Goal: Task Accomplishment & Management: Use online tool/utility

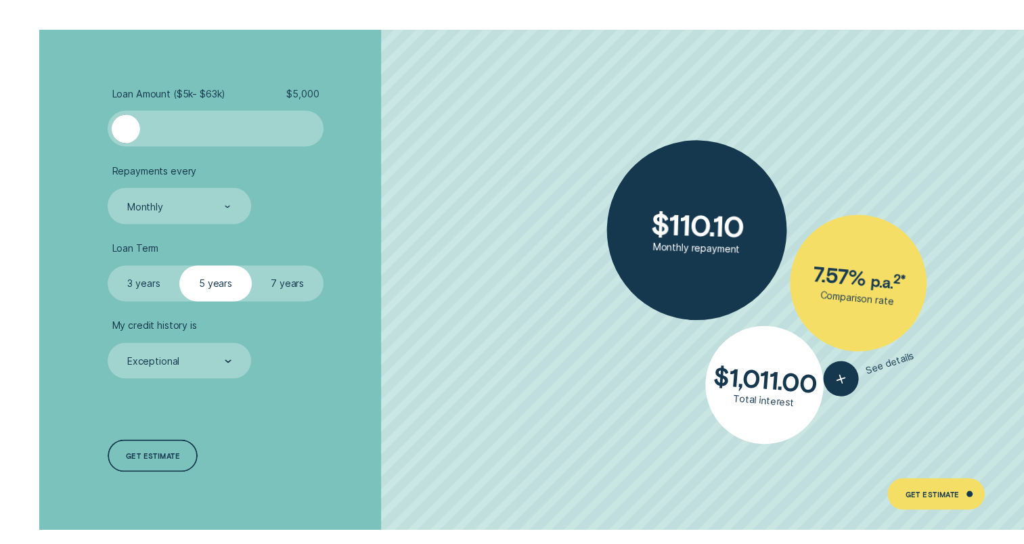
scroll to position [2511, 0]
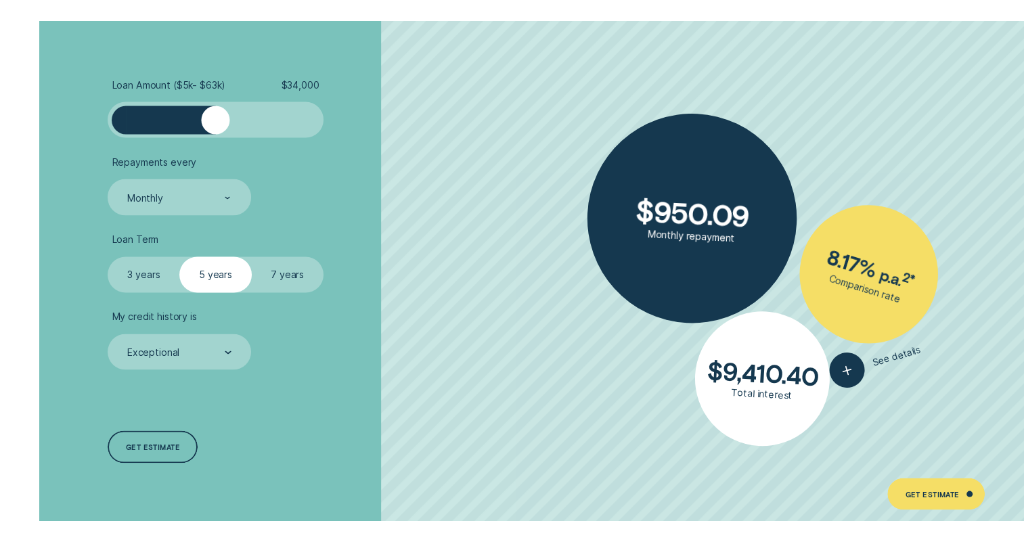
drag, startPoint x: 129, startPoint y: 119, endPoint x: 217, endPoint y: 130, distance: 88.0
click at [217, 130] on div at bounding box center [215, 120] width 28 height 28
drag, startPoint x: 213, startPoint y: 129, endPoint x: 260, endPoint y: 139, distance: 48.5
click at [260, 139] on ul "Loan Amount ( $5k - $63k ) $ 48,000 Repayments every Monthly Loan Term Select L…" at bounding box center [273, 224] width 330 height 291
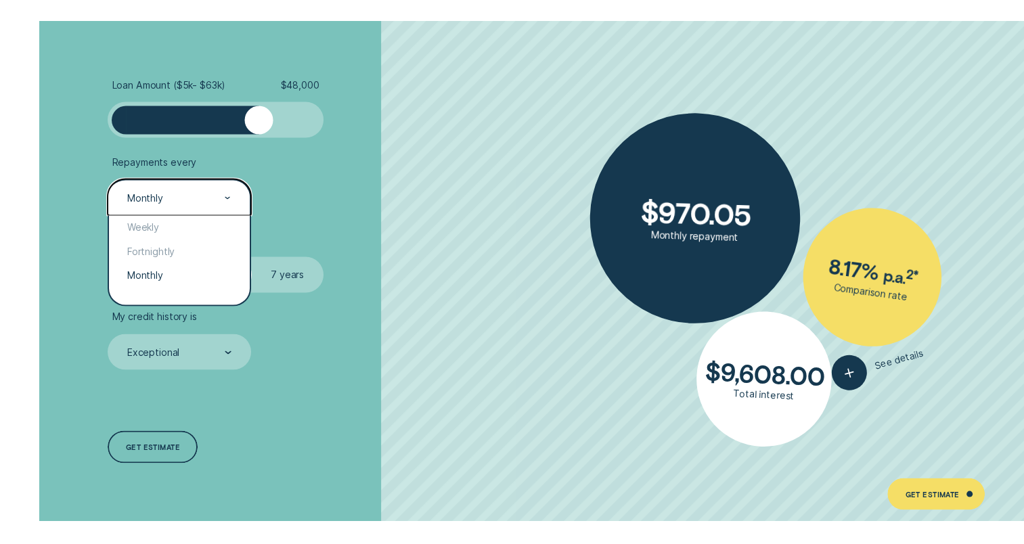
click at [227, 204] on div at bounding box center [228, 197] width 7 height 35
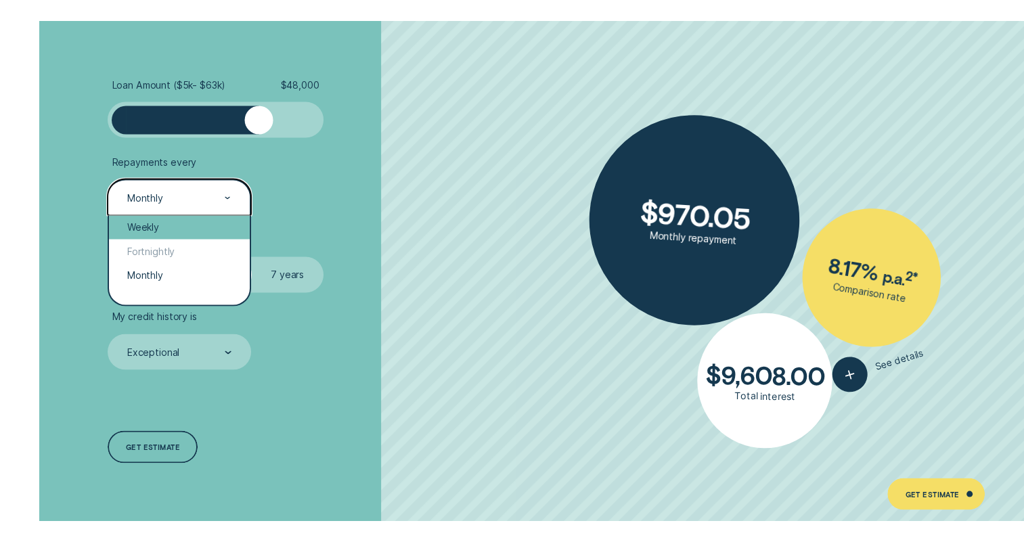
click at [206, 227] on div "Weekly" at bounding box center [179, 227] width 140 height 24
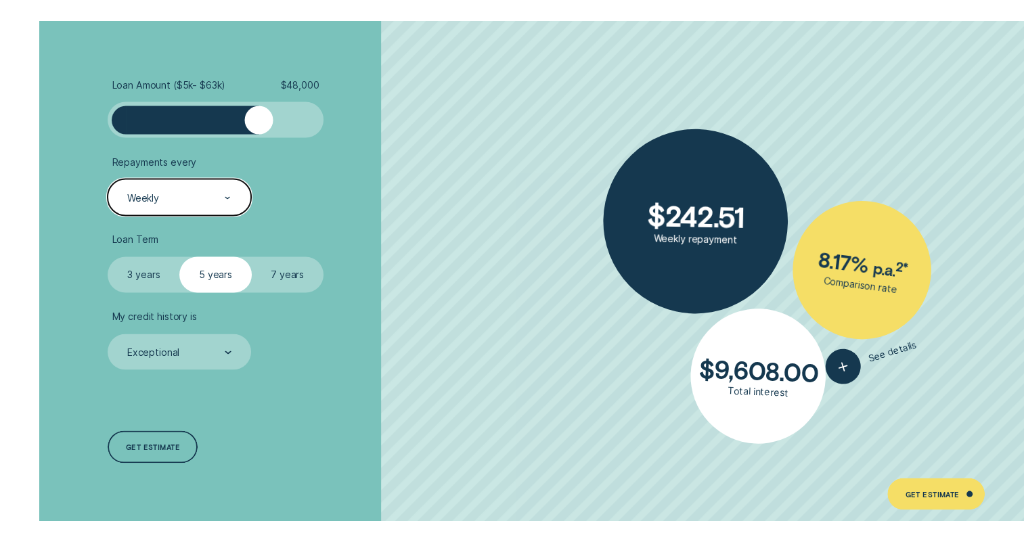
click at [288, 271] on label "7 years" at bounding box center [288, 275] width 72 height 36
click at [252, 257] on input "7 years" at bounding box center [252, 257] width 0 height 0
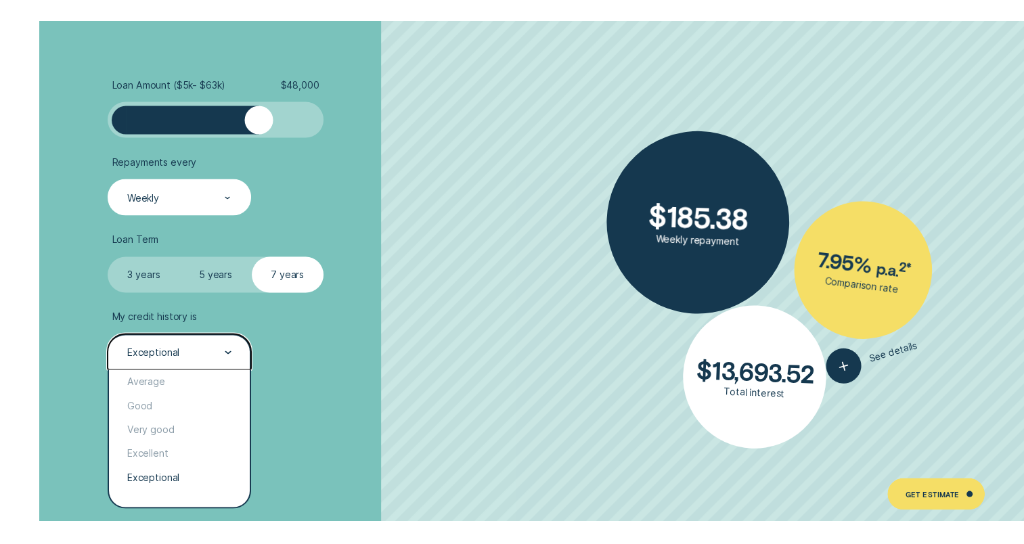
click at [230, 356] on div at bounding box center [228, 352] width 7 height 35
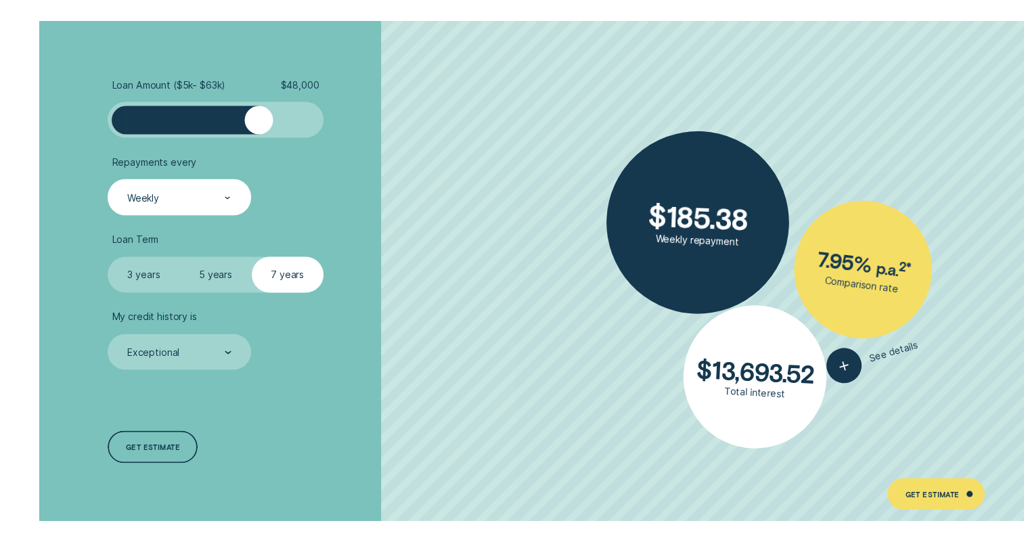
click at [385, 362] on li "My credit history is Exceptional" at bounding box center [273, 340] width 330 height 60
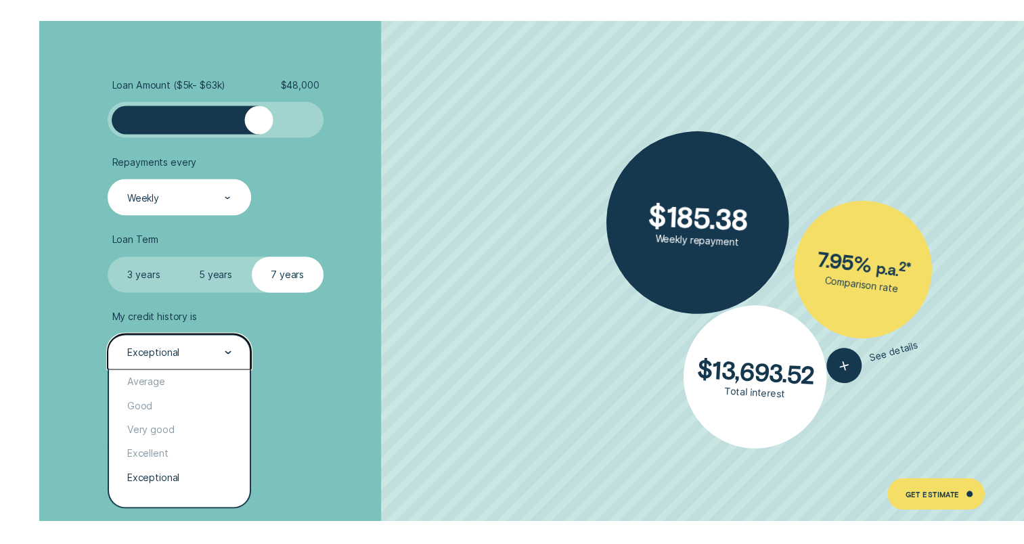
click at [227, 347] on div at bounding box center [228, 352] width 7 height 35
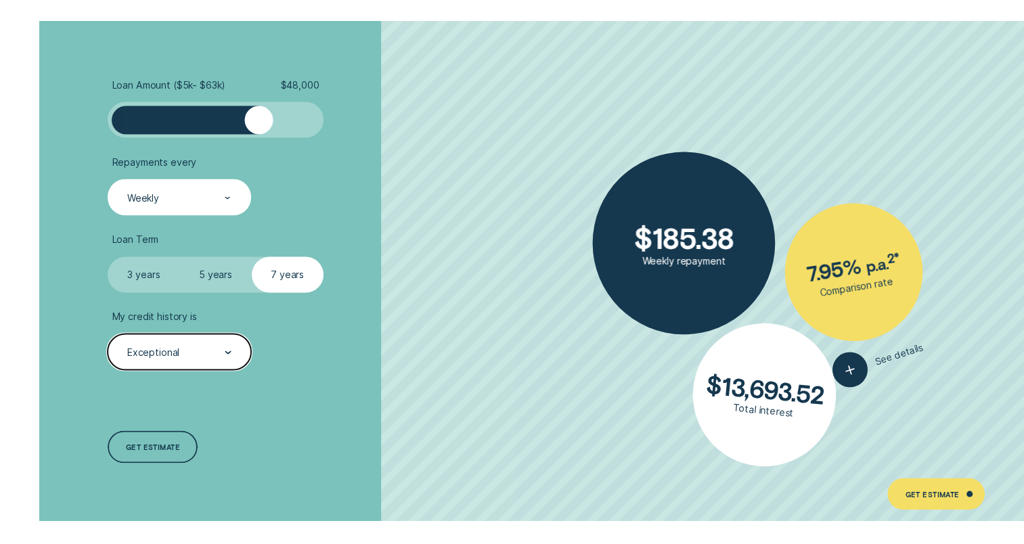
click at [177, 352] on div "Exceptional" at bounding box center [153, 352] width 52 height 12
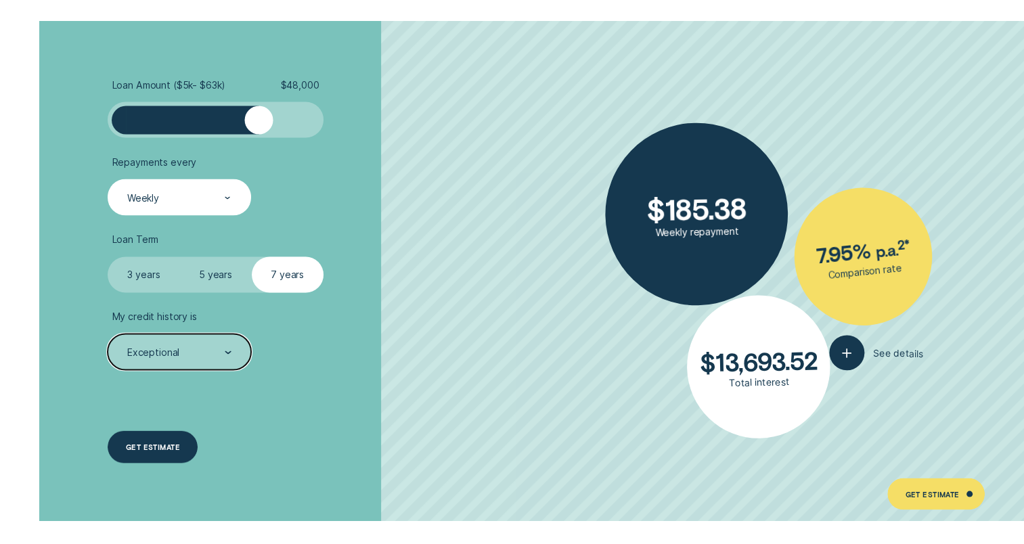
click at [148, 450] on div "Get estimate" at bounding box center [153, 447] width 90 height 32
